Goal: Information Seeking & Learning: Learn about a topic

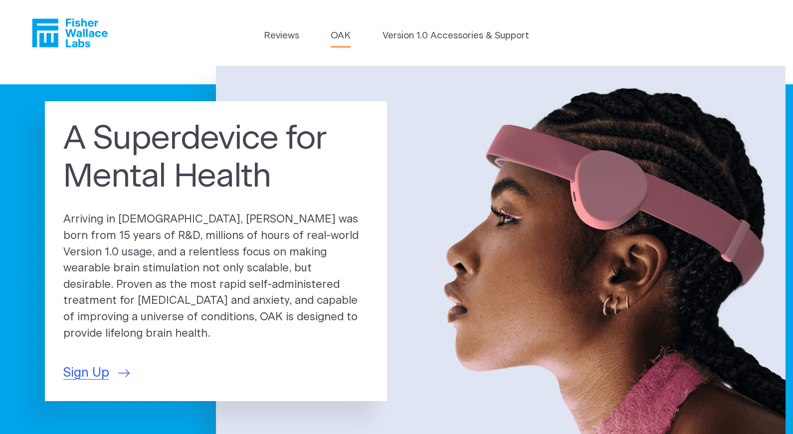
click at [345, 36] on link "OAK" at bounding box center [341, 36] width 20 height 14
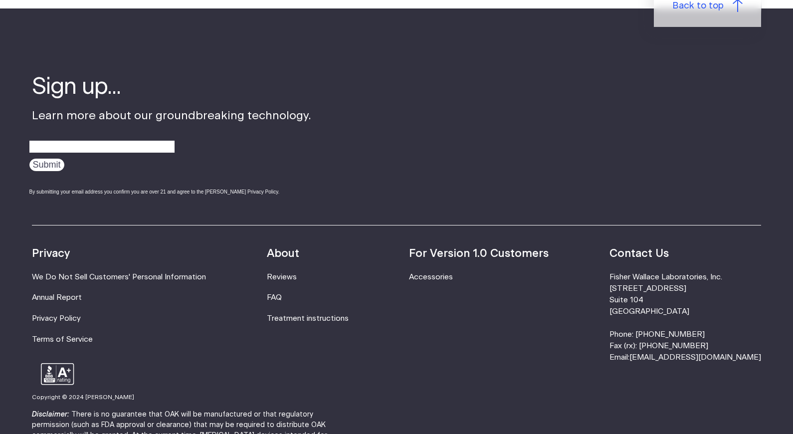
scroll to position [1699, 0]
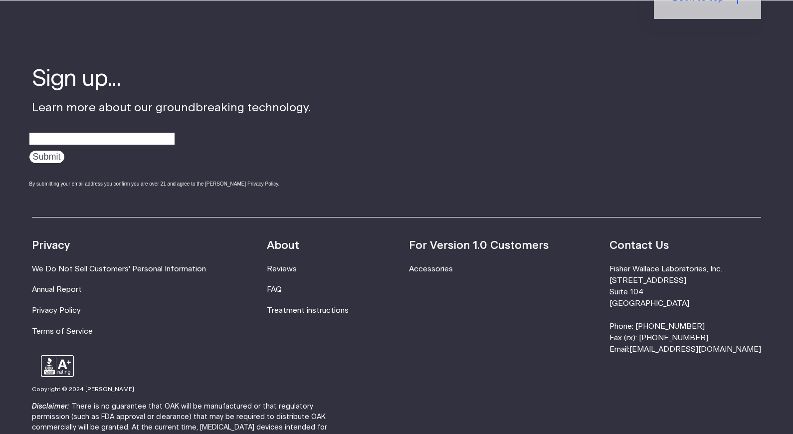
click at [273, 279] on div "Resources Accessories Privacy We Do Not Sell Customers' Personal Information An…" at bounding box center [396, 286] width 729 height 139
click at [282, 286] on link "FAQ" at bounding box center [274, 289] width 15 height 7
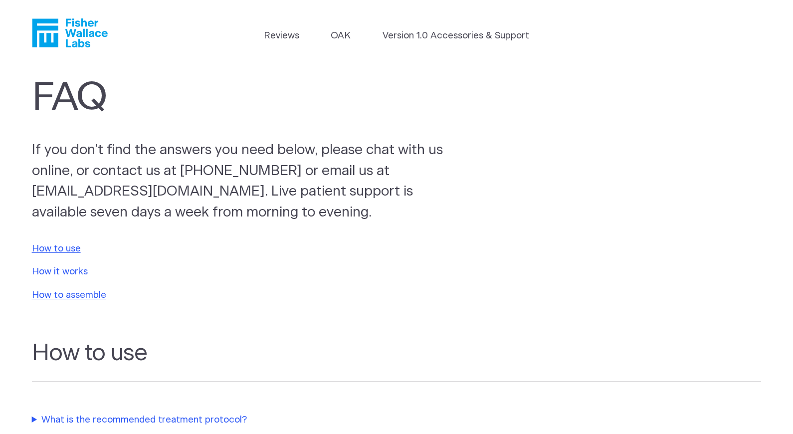
click at [76, 273] on link "How it works" at bounding box center [60, 271] width 56 height 9
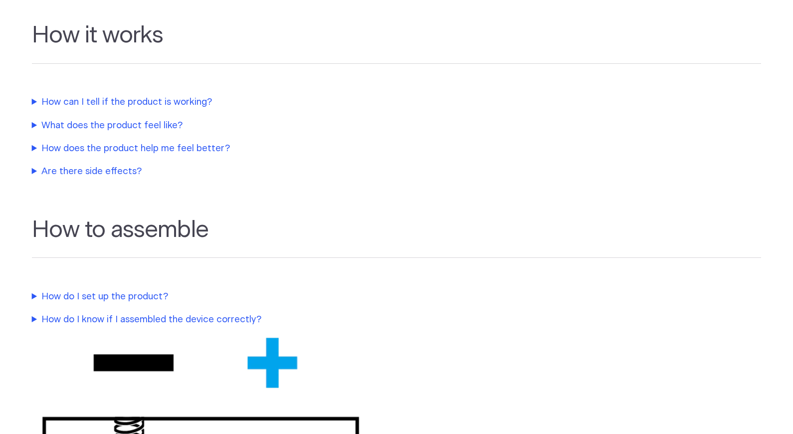
scroll to position [515, 0]
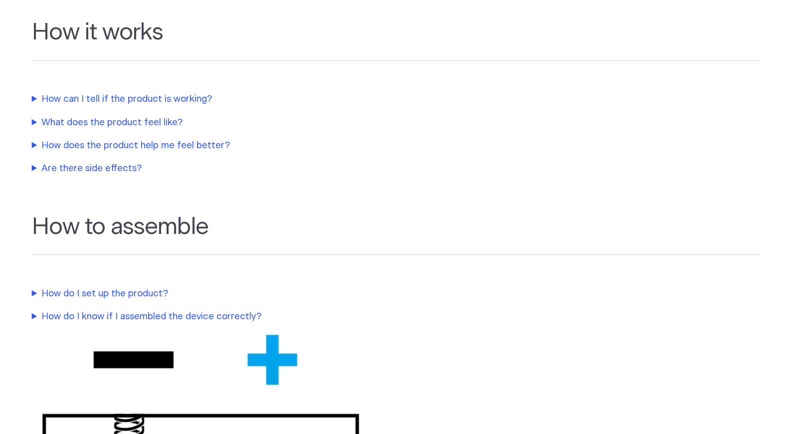
click at [34, 101] on summary "How can I tell if the product is working?" at bounding box center [241, 99] width 419 height 14
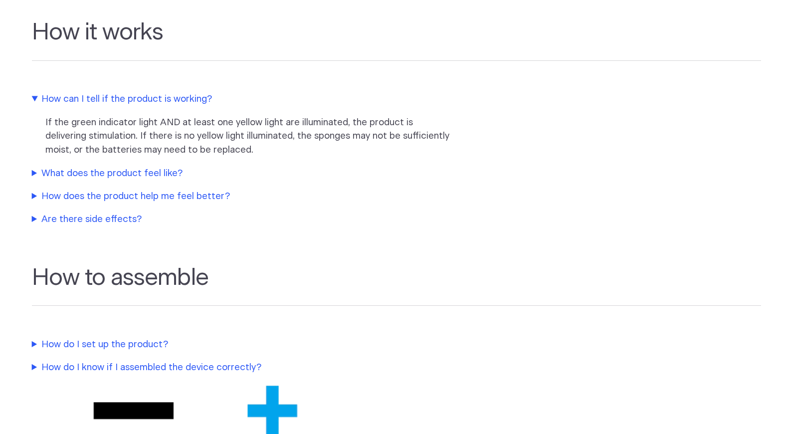
click at [32, 176] on summary "What does the product feel like?" at bounding box center [241, 174] width 419 height 14
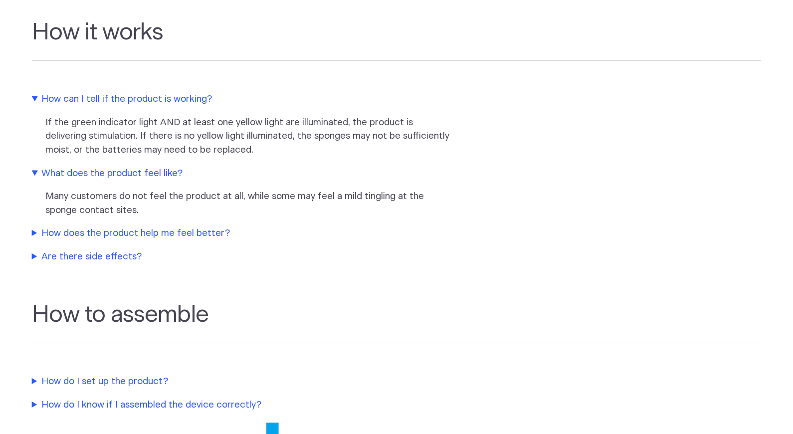
click at [32, 238] on summary "How does the product help me feel better?" at bounding box center [241, 233] width 419 height 14
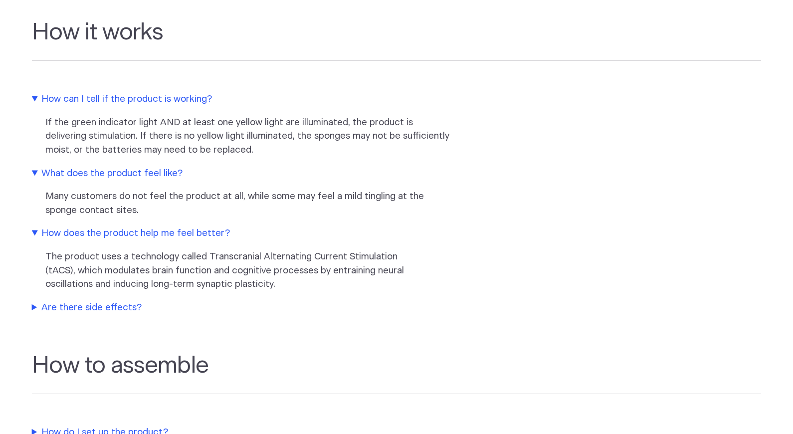
click at [33, 306] on summary "Are there side effects?" at bounding box center [241, 308] width 419 height 14
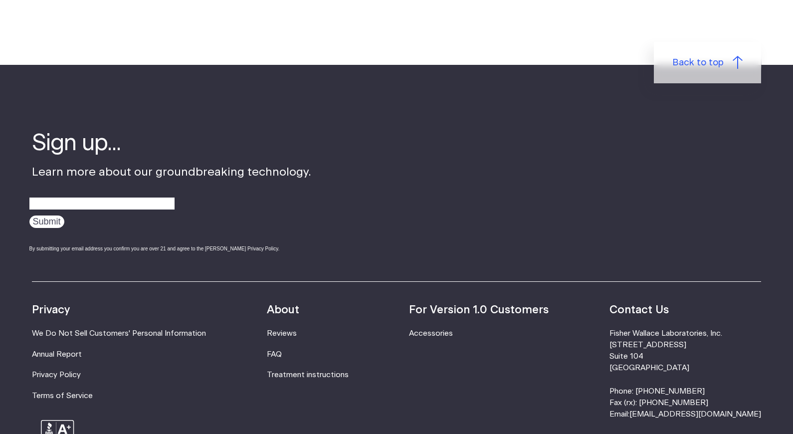
scroll to position [0, 0]
